Goal: Navigation & Orientation: Find specific page/section

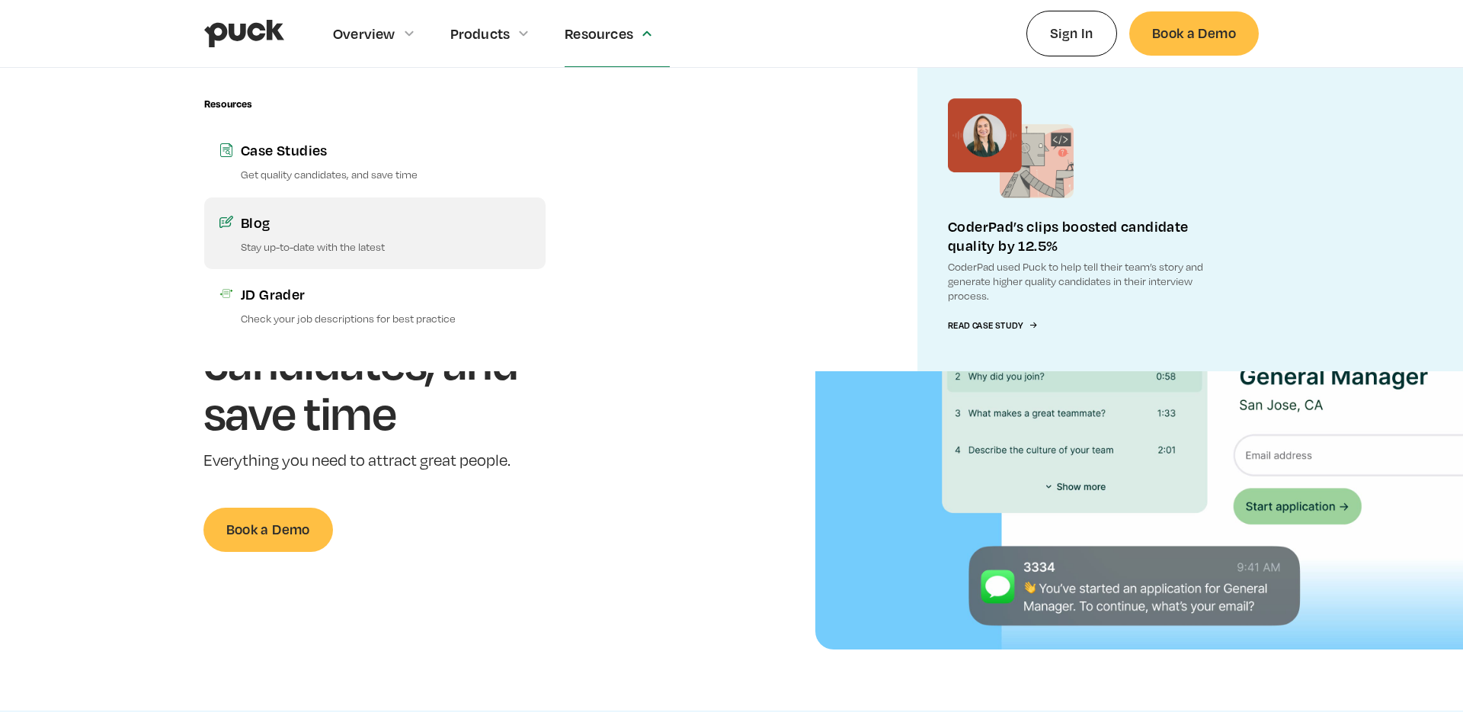
click at [325, 237] on link "Blog Stay up-to-date with the latest" at bounding box center [374, 233] width 341 height 72
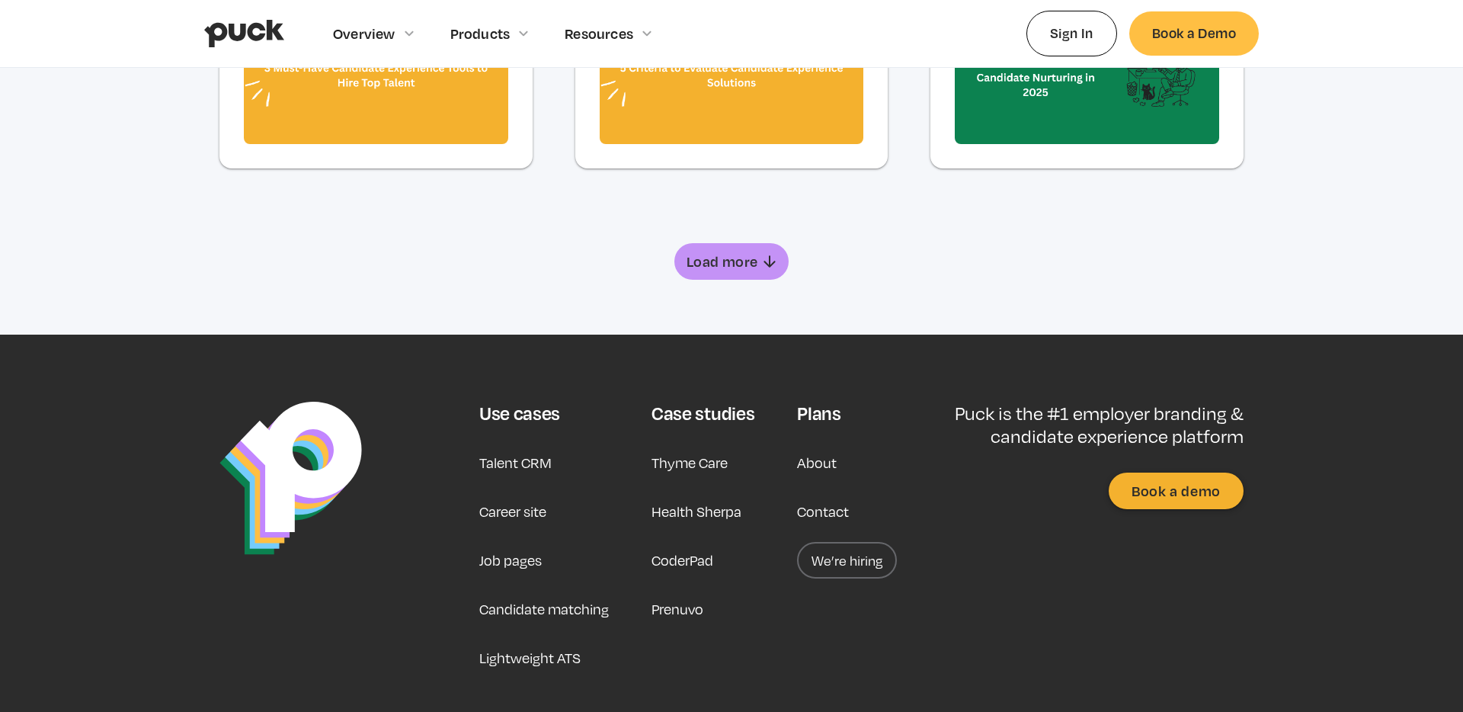
scroll to position [1211, 0]
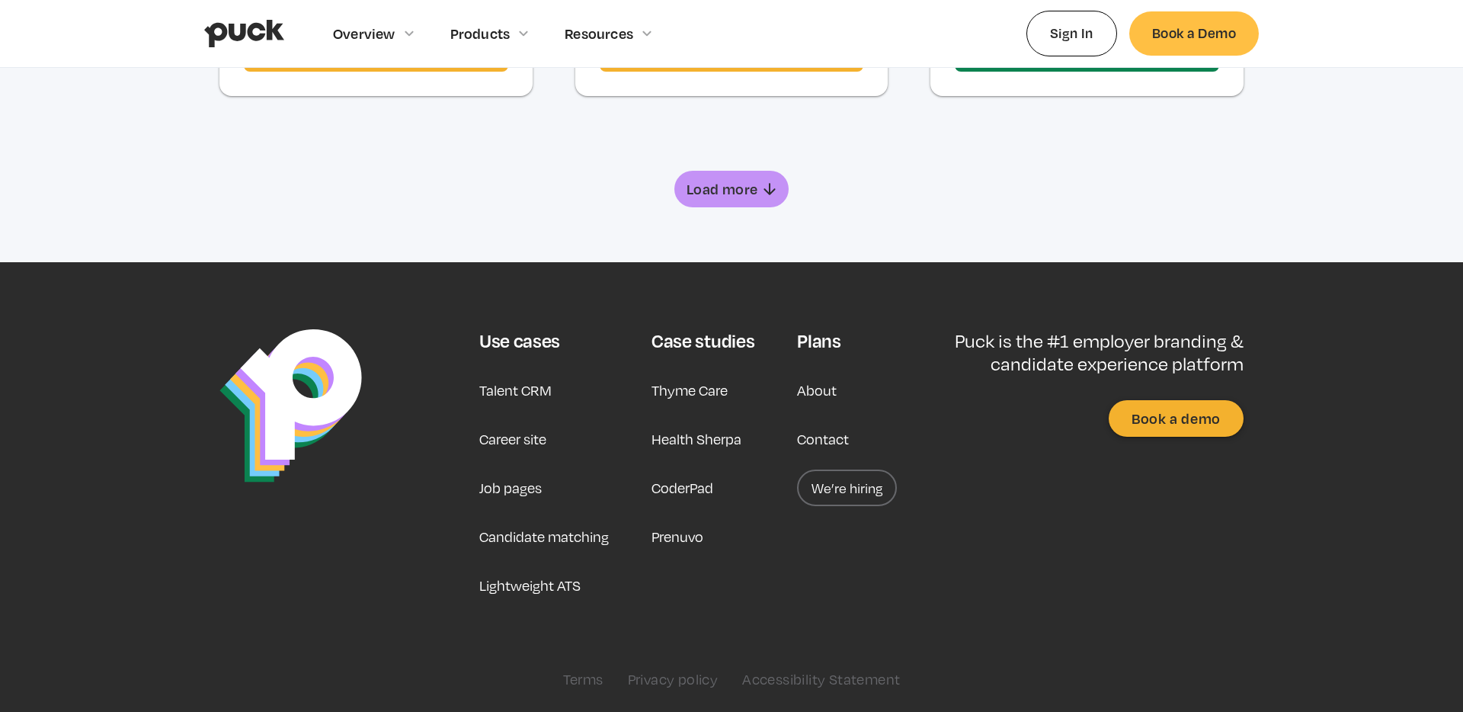
click at [518, 446] on link "Career site" at bounding box center [512, 439] width 67 height 37
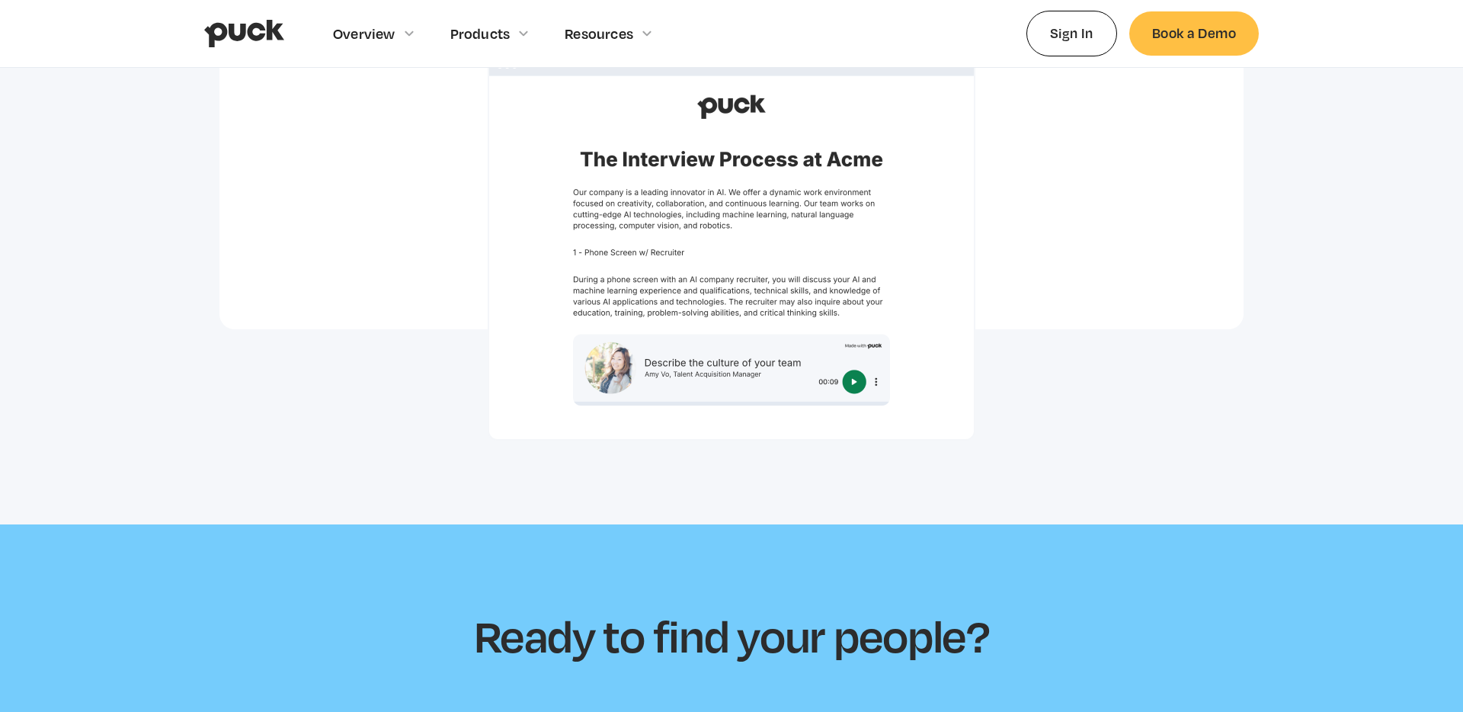
scroll to position [4568, 0]
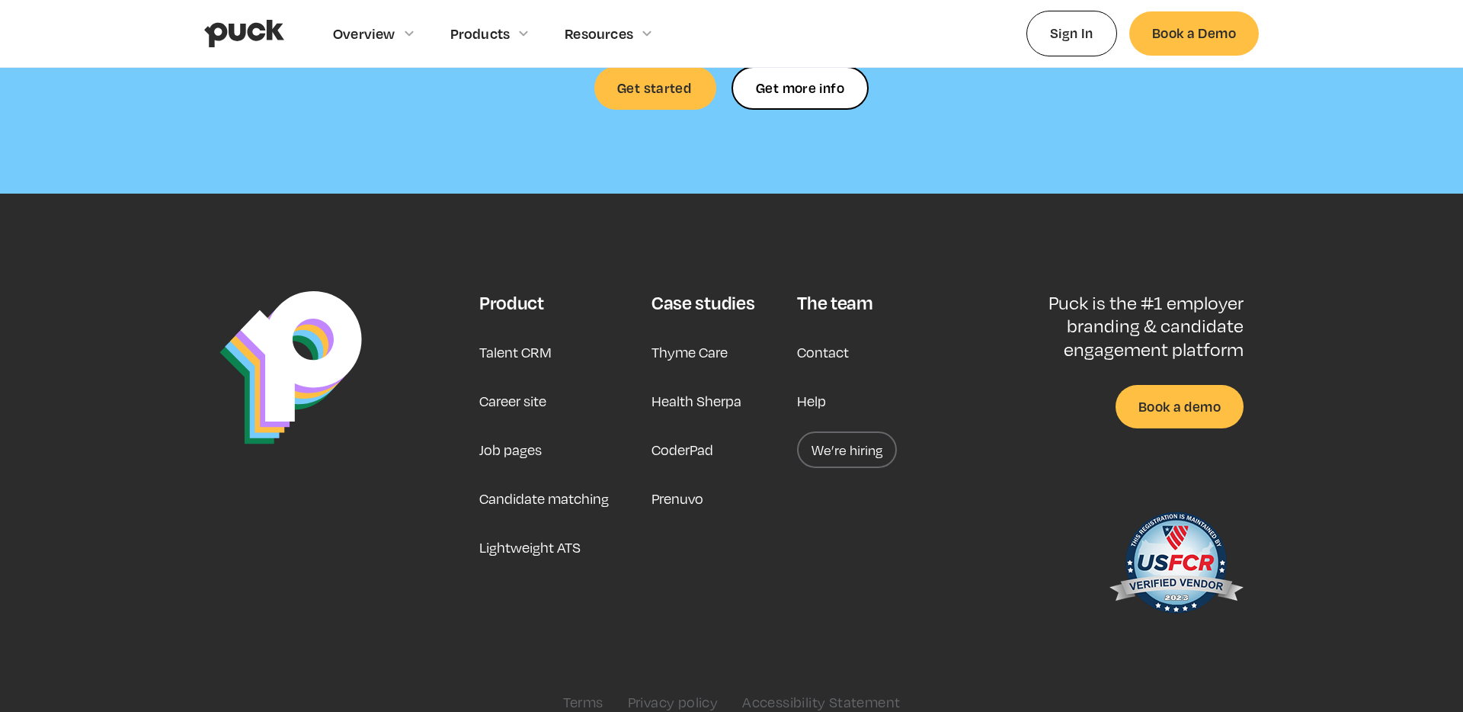
click at [850, 431] on link "We’re hiring" at bounding box center [847, 449] width 100 height 37
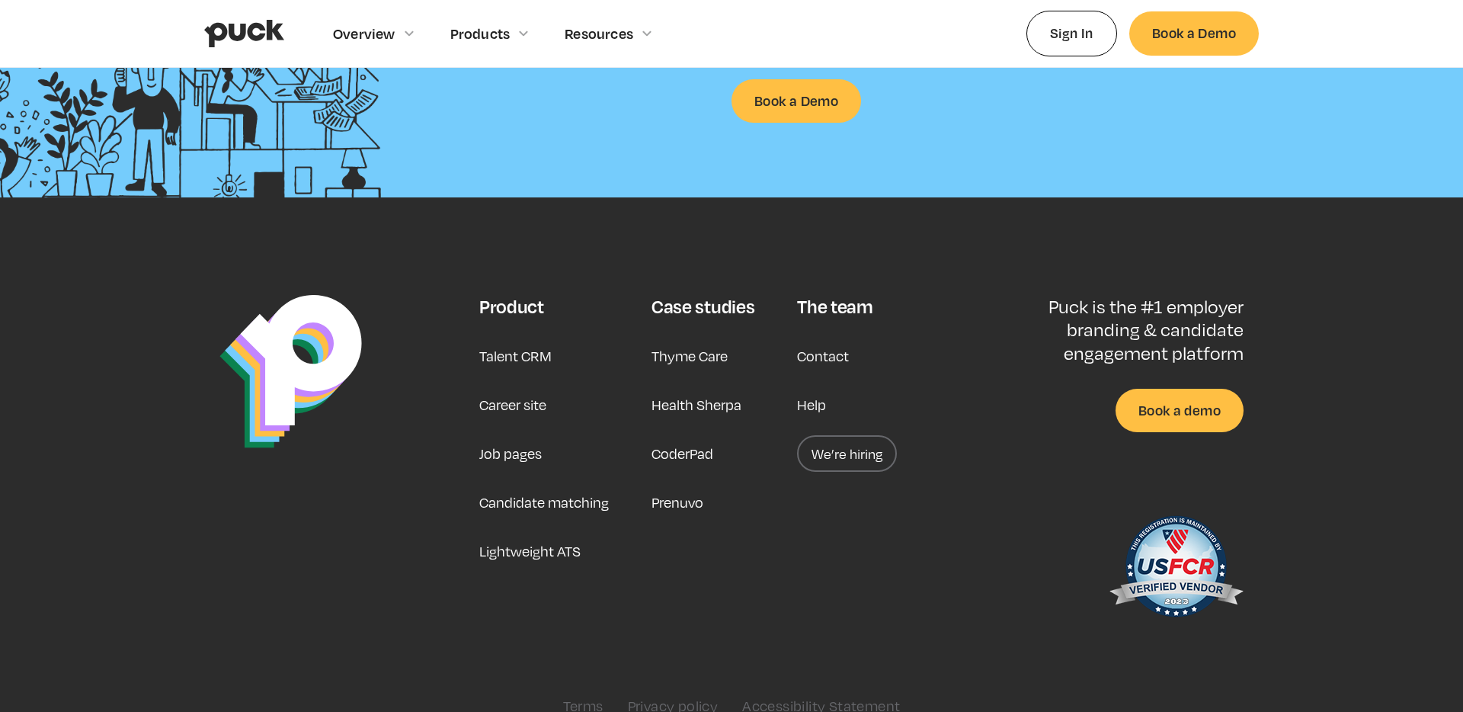
scroll to position [3996, 0]
